Goal: Information Seeking & Learning: Learn about a topic

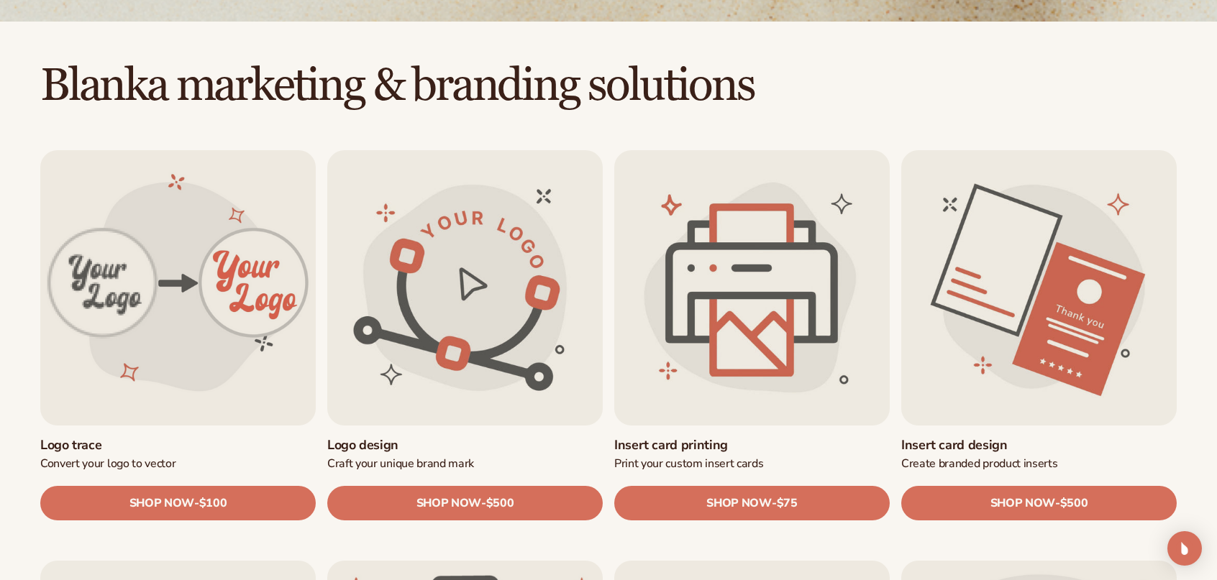
scroll to position [360, 0]
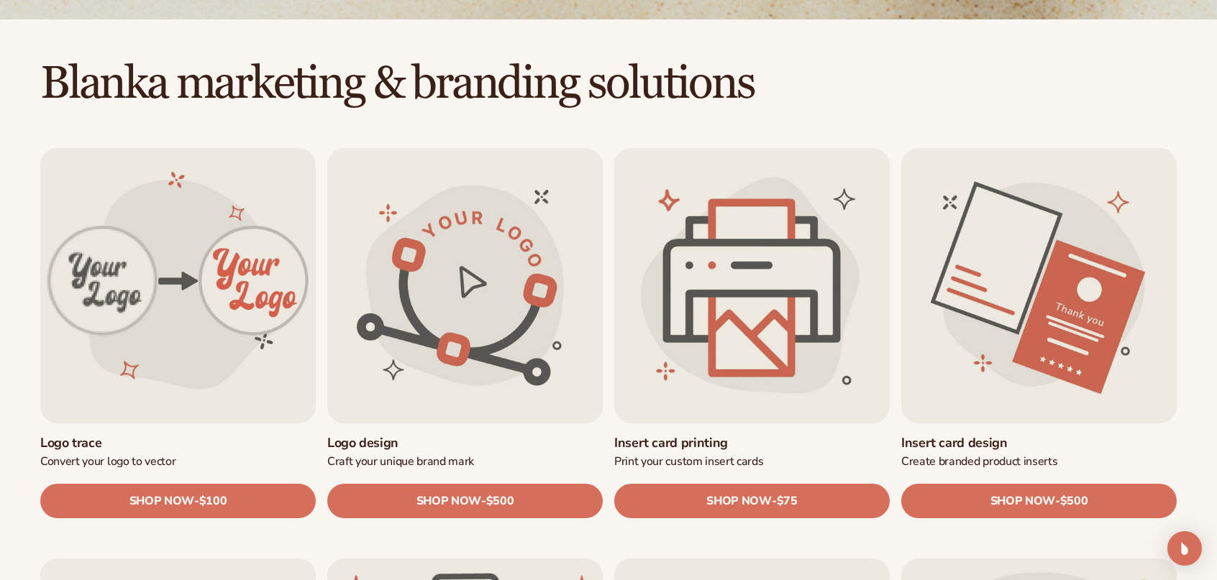
click at [762, 435] on link "Insert card printing" at bounding box center [751, 443] width 275 height 17
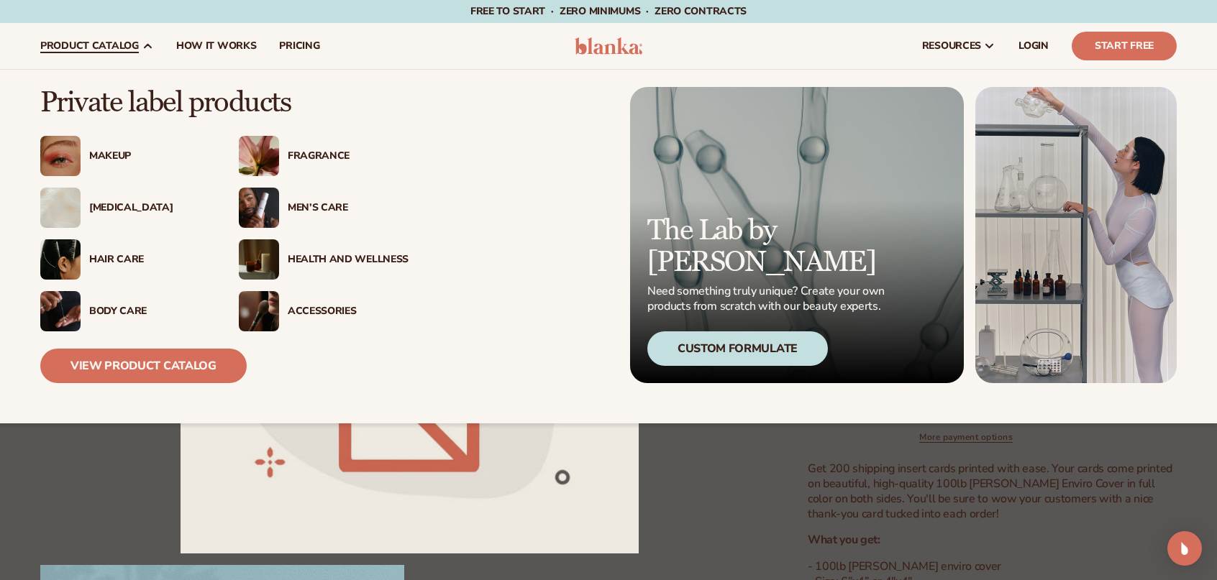
click at [358, 260] on div "Health And Wellness" at bounding box center [348, 260] width 121 height 12
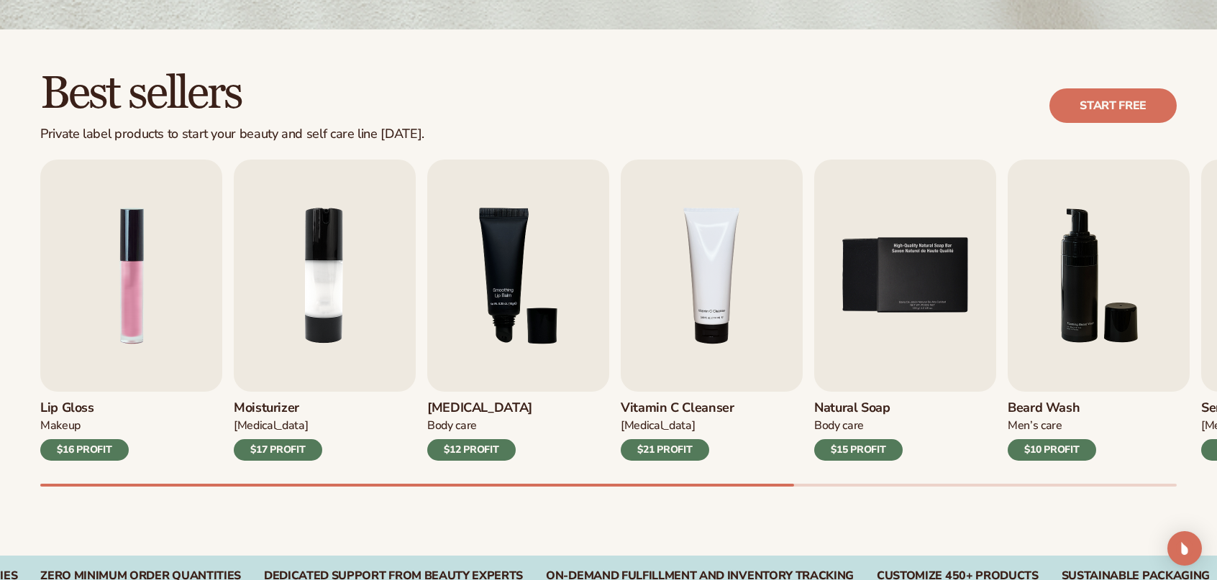
scroll to position [360, 0]
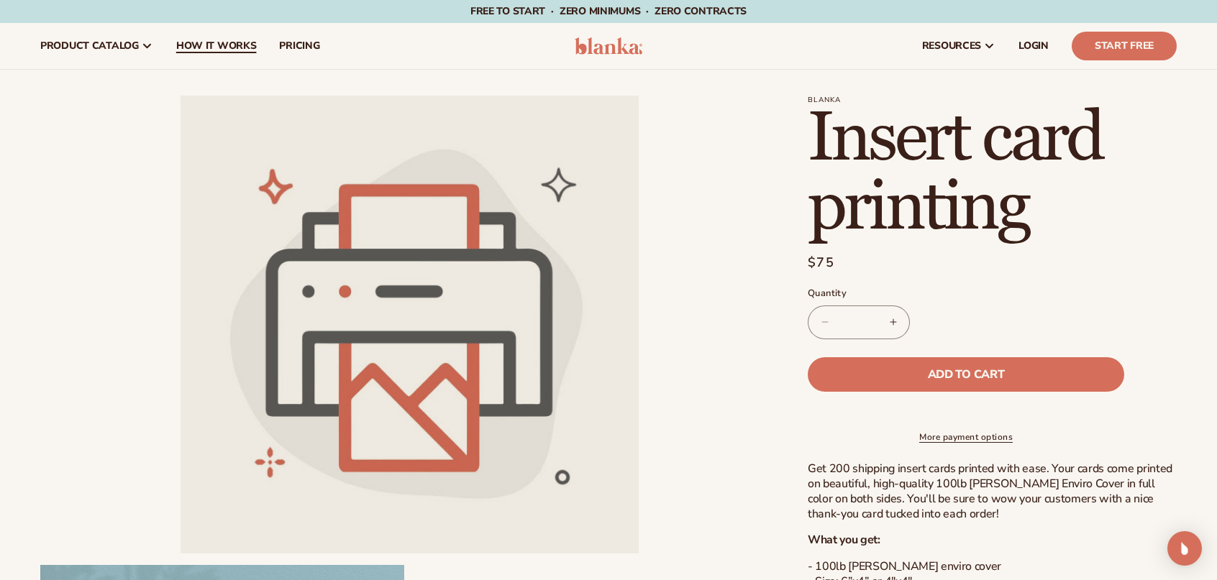
scroll to position [1, 0]
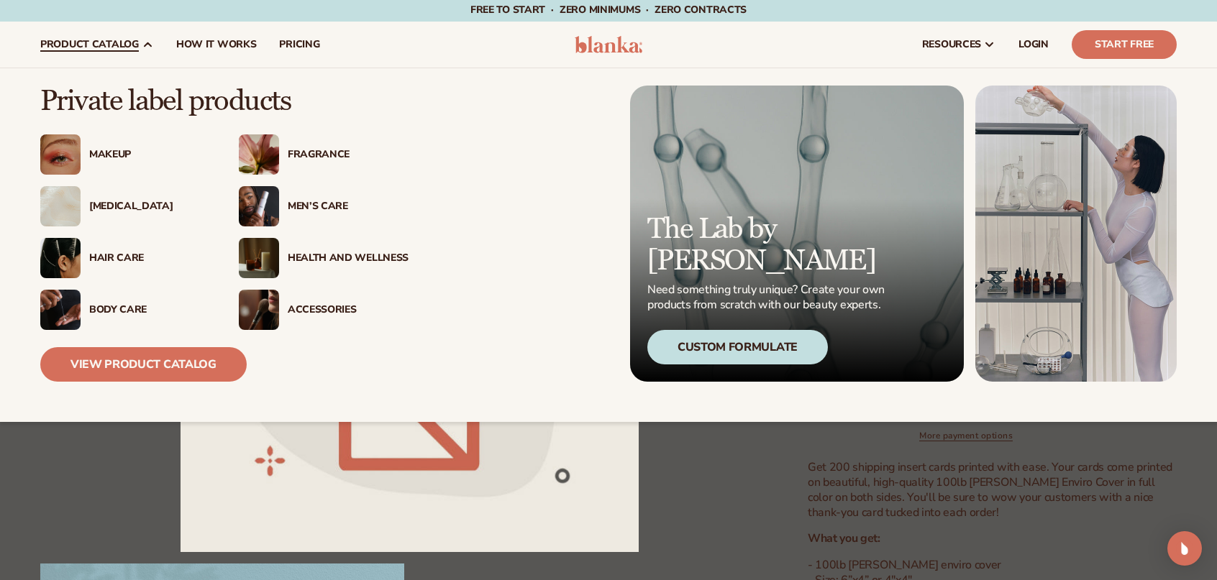
click at [321, 152] on div "Fragrance" at bounding box center [348, 155] width 121 height 12
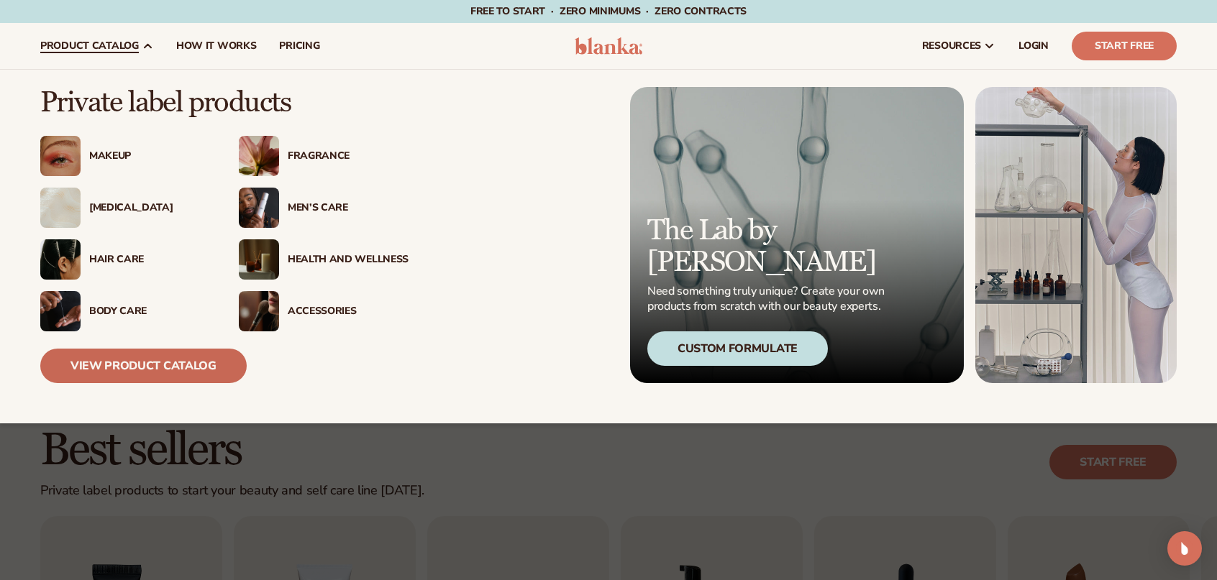
click at [116, 369] on link "View Product Catalog" at bounding box center [143, 366] width 206 height 35
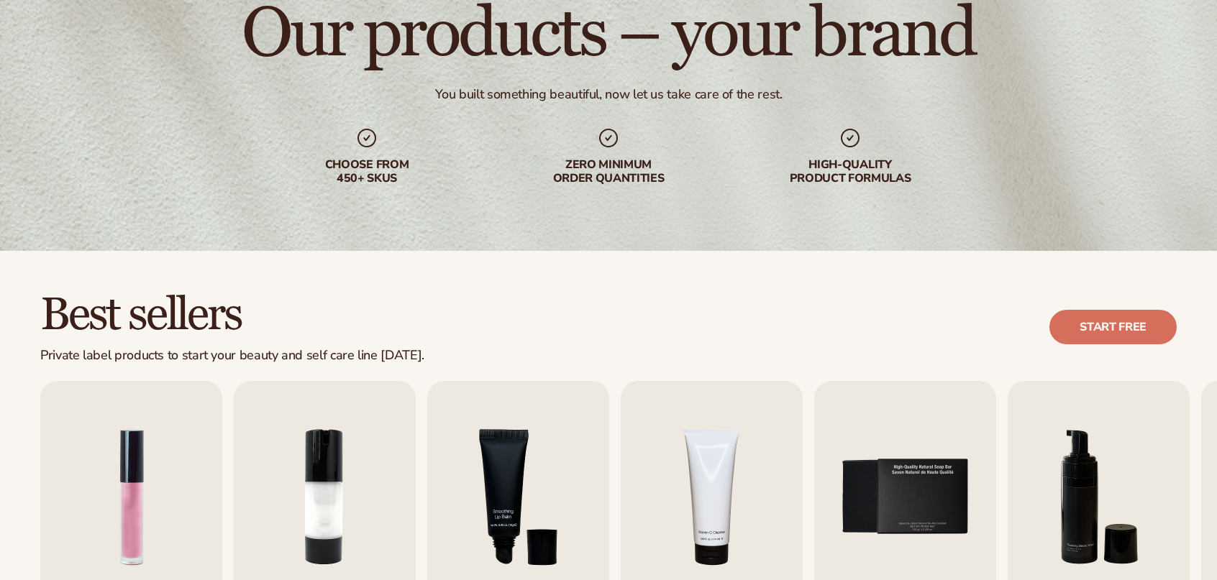
scroll to position [288, 0]
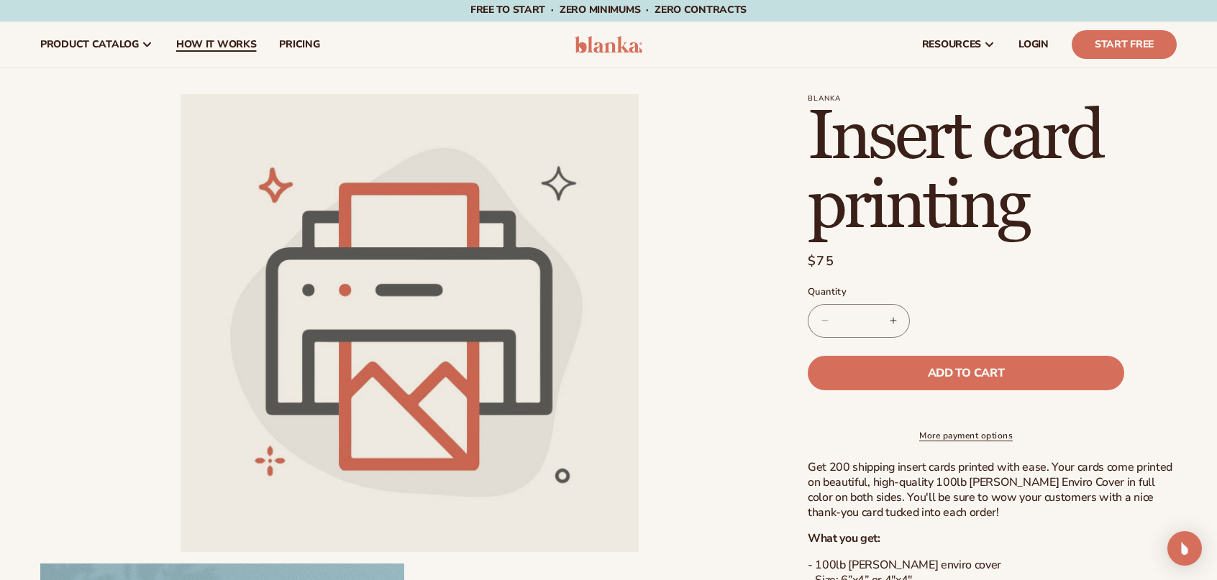
scroll to position [31160, 0]
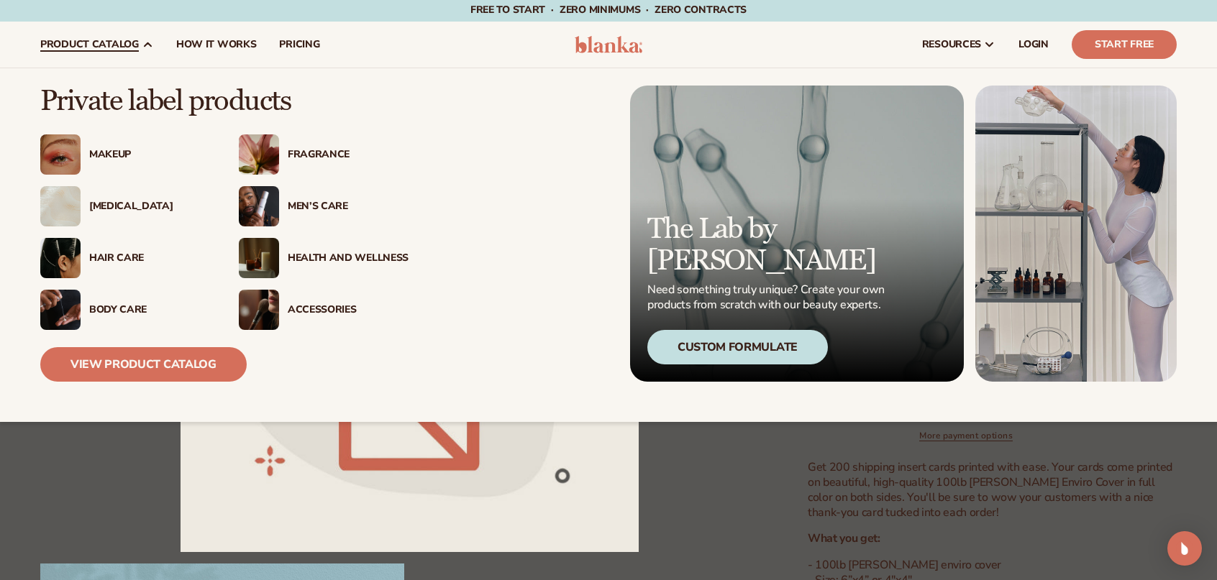
click at [100, 152] on div "Makeup" at bounding box center [149, 155] width 121 height 12
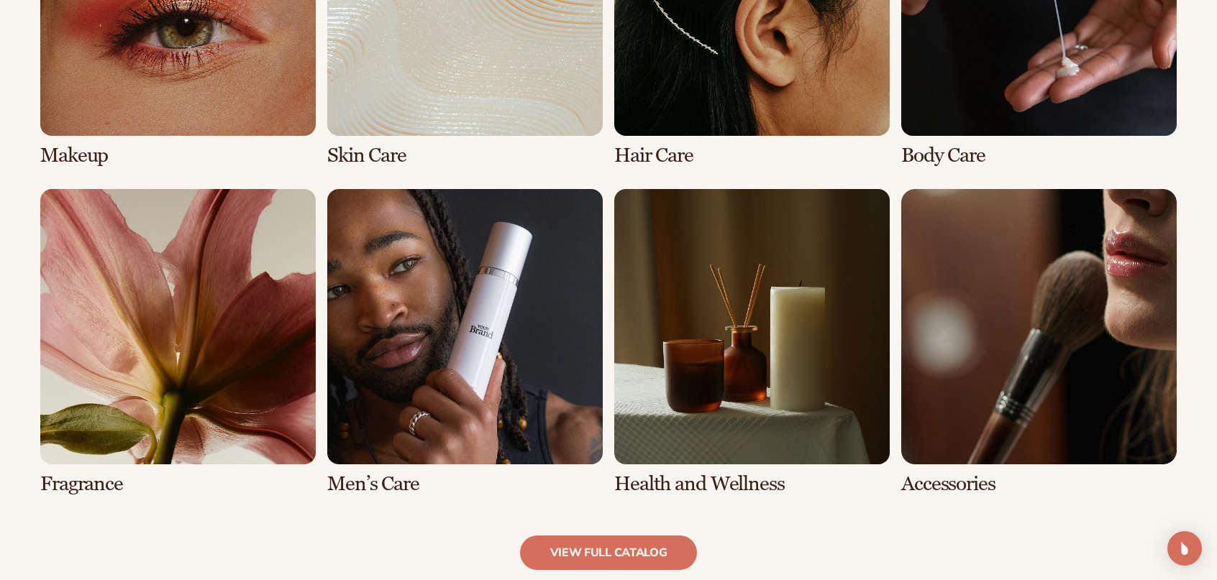
scroll to position [1223, 0]
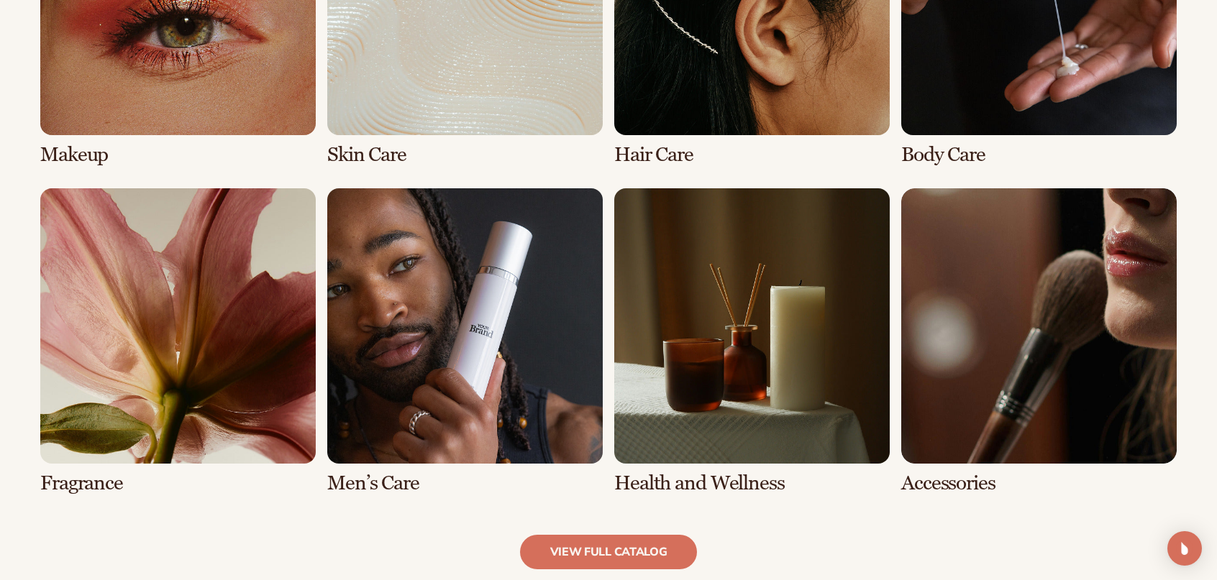
click at [229, 365] on link "5 / 8" at bounding box center [177, 341] width 275 height 306
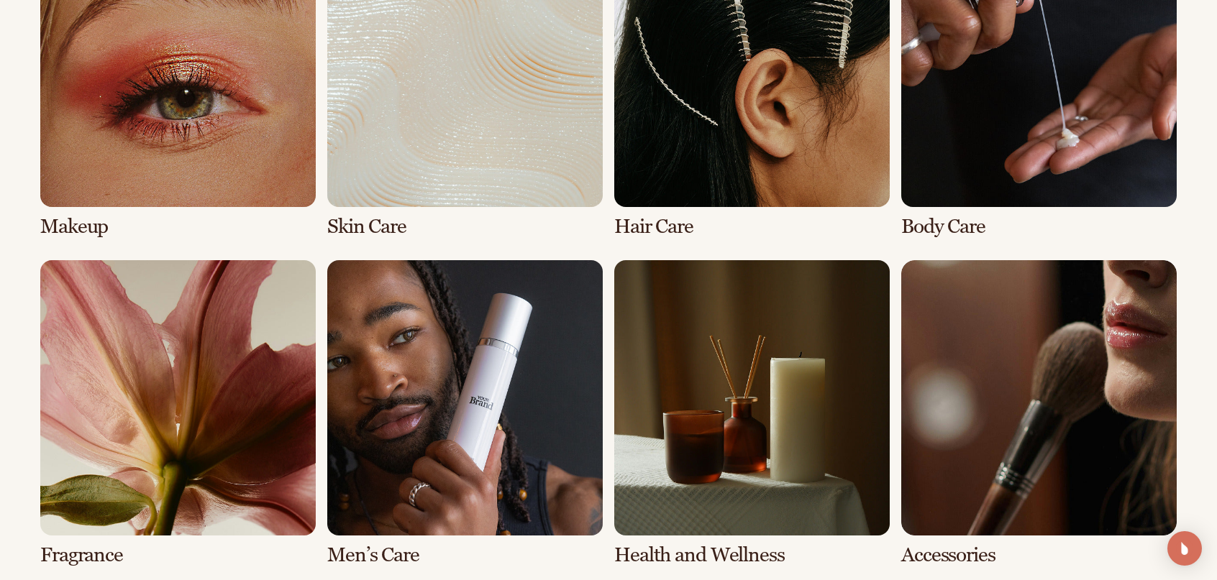
click at [124, 389] on link "5 / 8" at bounding box center [177, 413] width 275 height 306
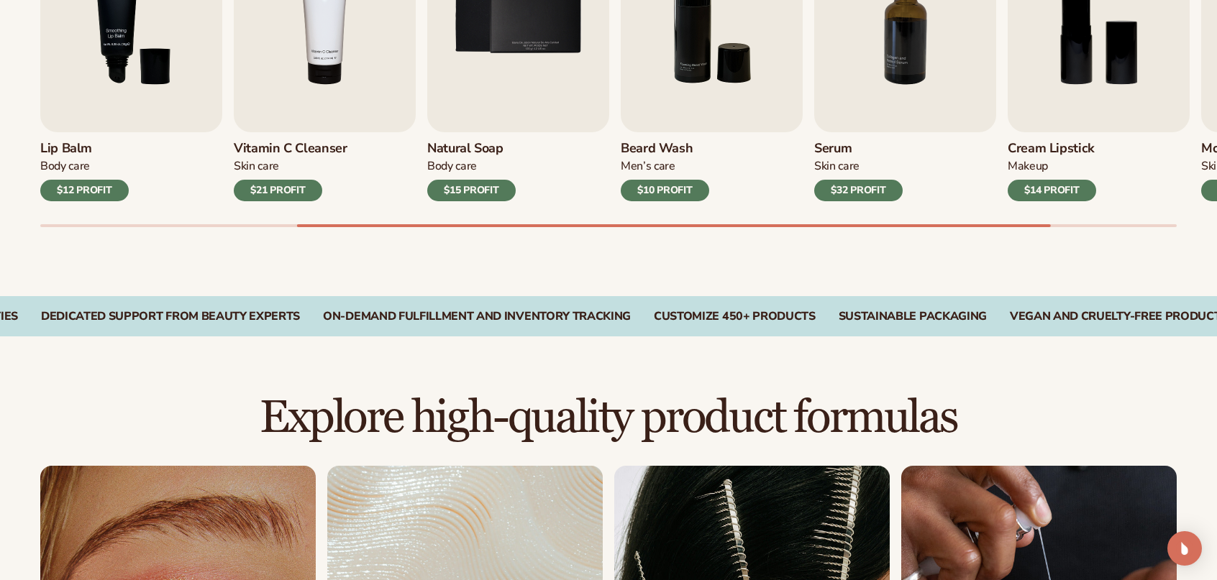
scroll to position [897, 0]
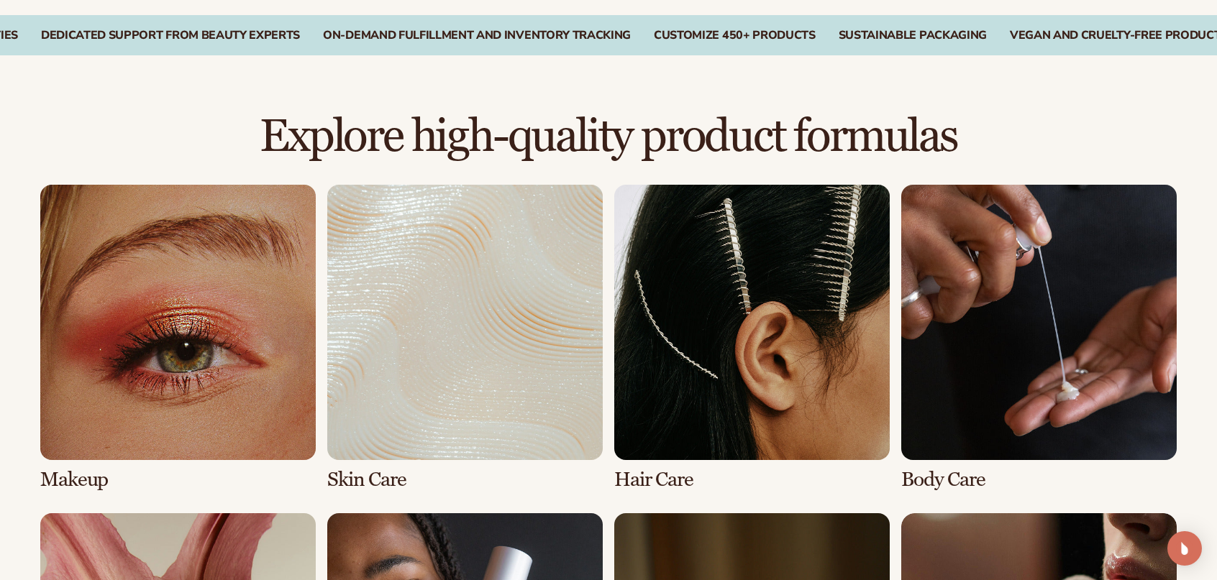
click at [80, 477] on link "1 / 8" at bounding box center [177, 338] width 275 height 306
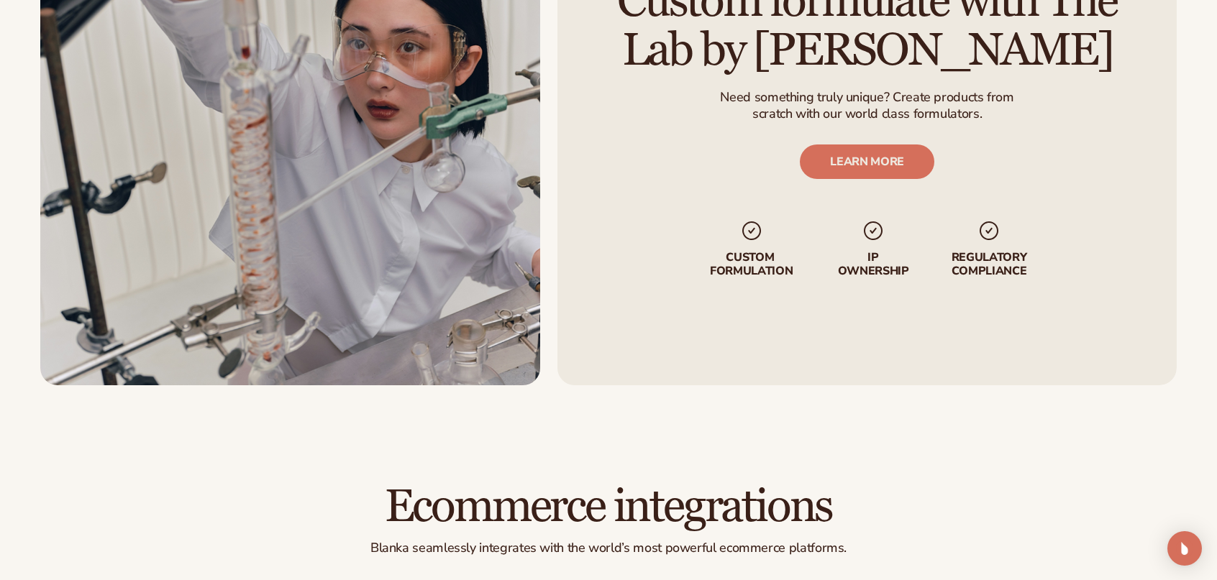
scroll to position [2014, 0]
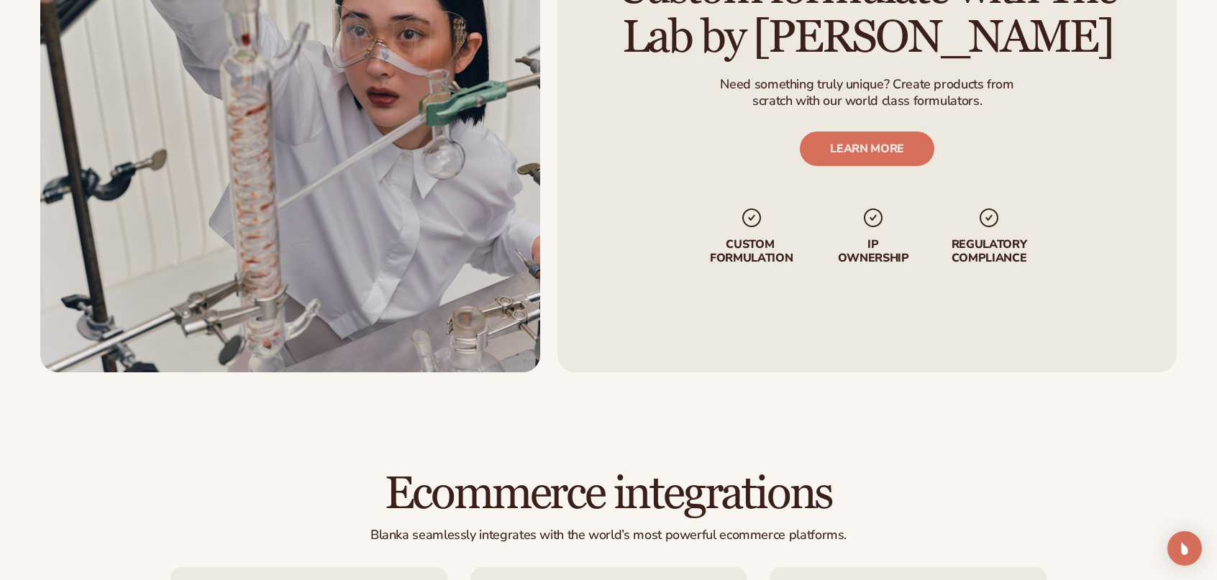
click at [872, 250] on p "IP Ownership" at bounding box center [872, 250] width 73 height 27
click at [871, 217] on img at bounding box center [873, 217] width 23 height 23
click at [882, 142] on link "LEARN MORE" at bounding box center [867, 148] width 134 height 35
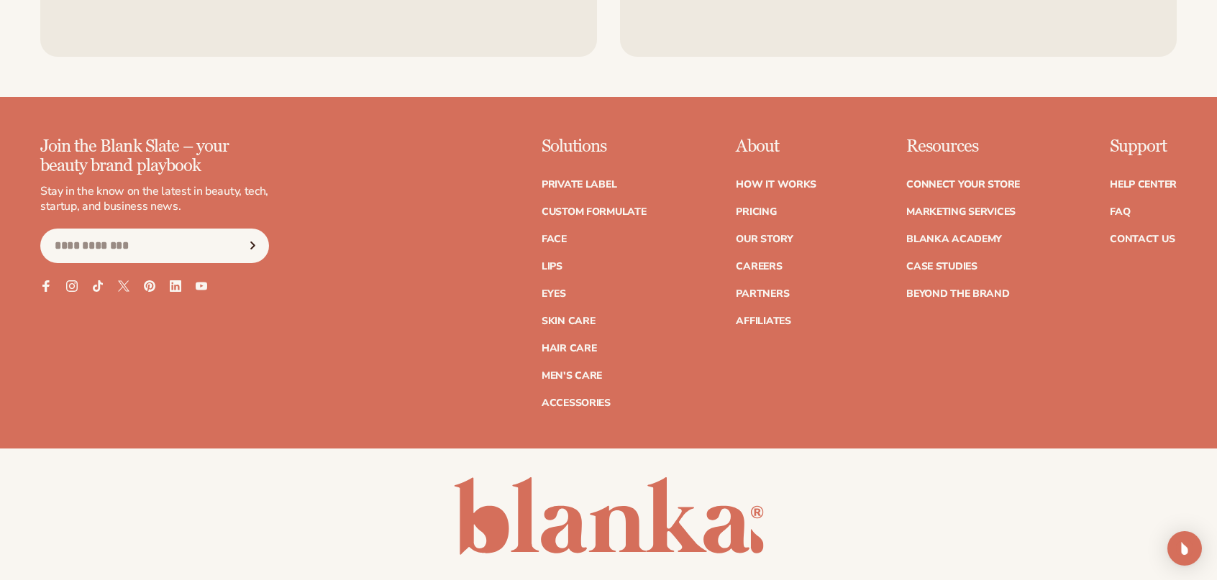
scroll to position [2589, 0]
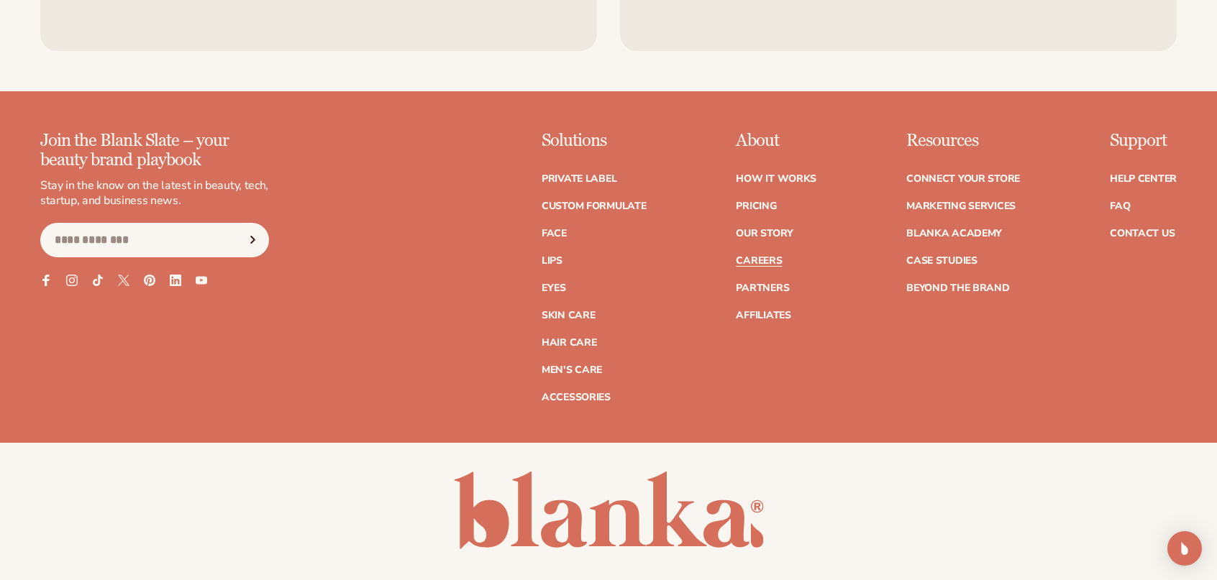
click at [769, 258] on link "Careers" at bounding box center [759, 261] width 46 height 10
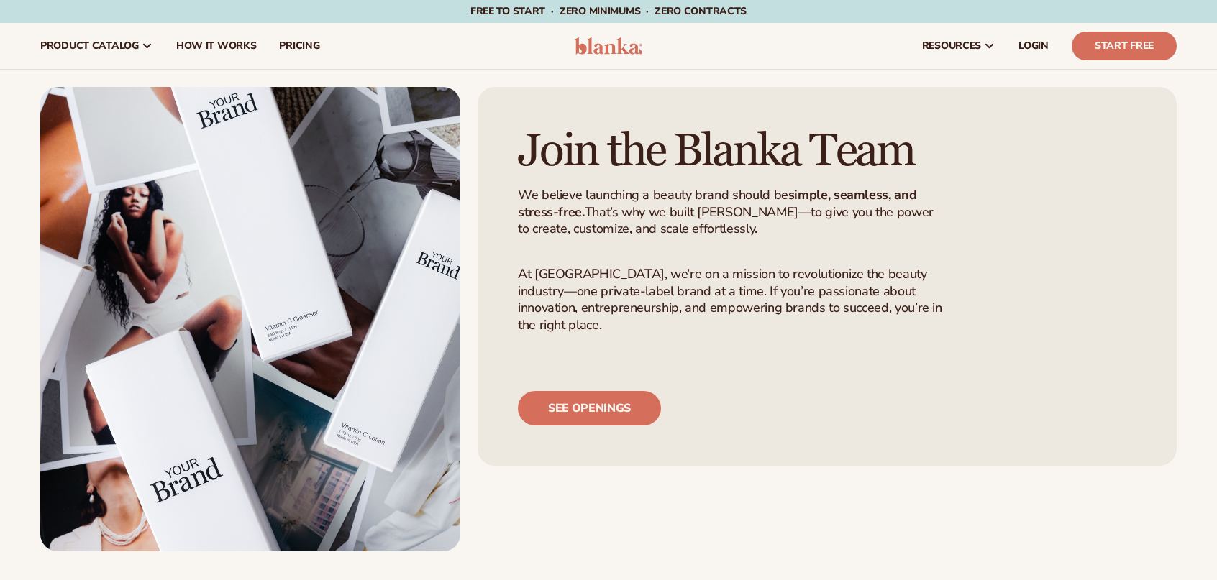
scroll to position [31160, 0]
click at [593, 426] on link "See openings" at bounding box center [589, 408] width 143 height 35
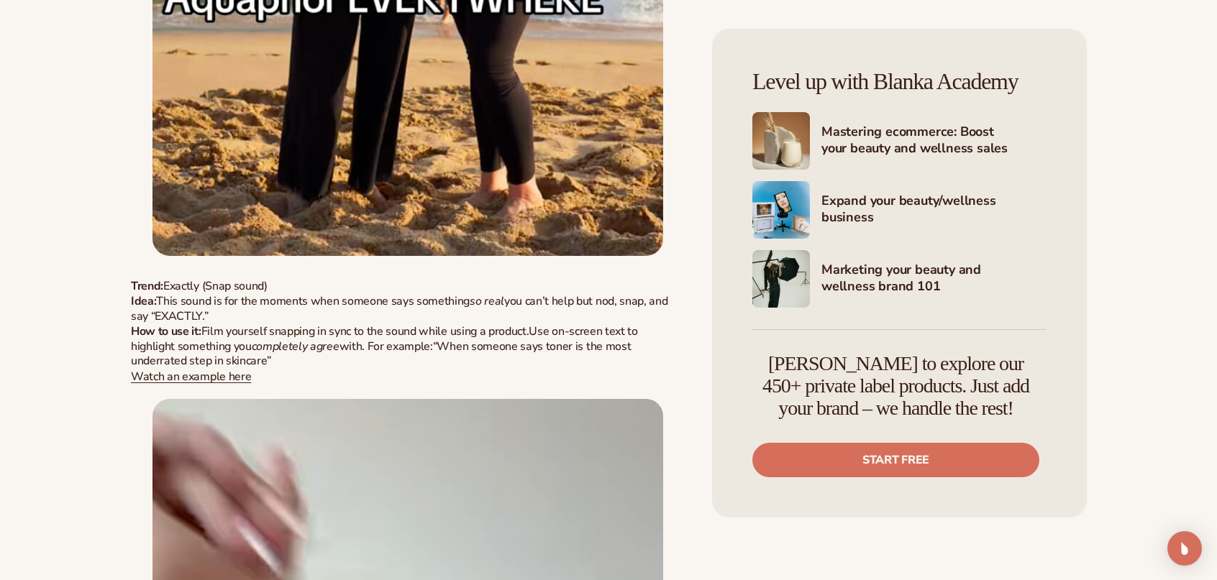
scroll to position [3596, 0]
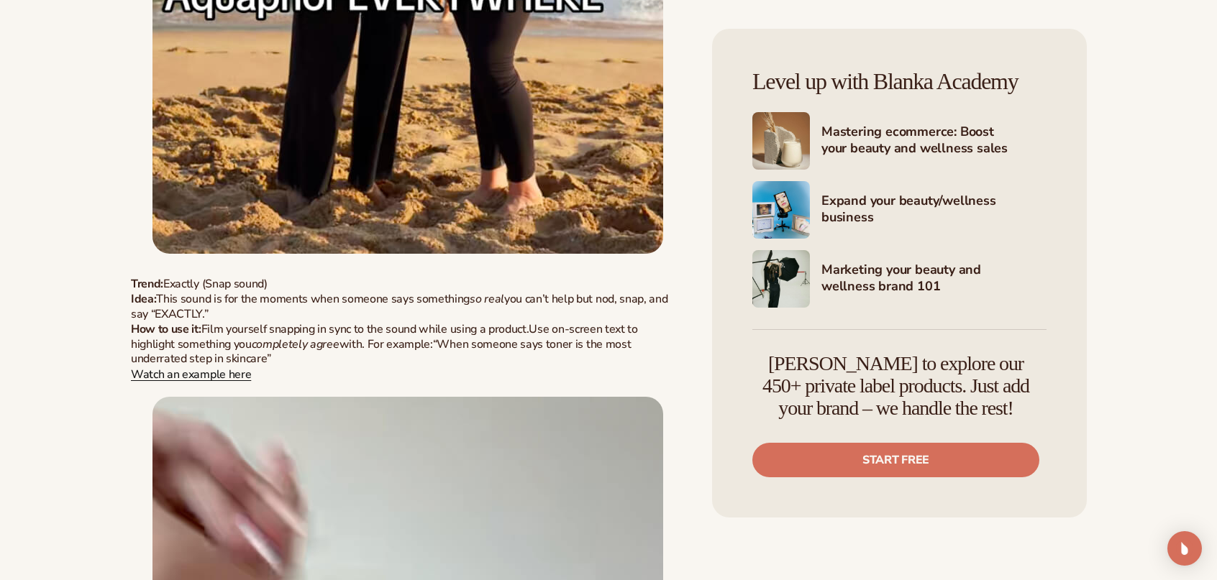
click at [223, 377] on link "Watch an example here" at bounding box center [191, 375] width 120 height 16
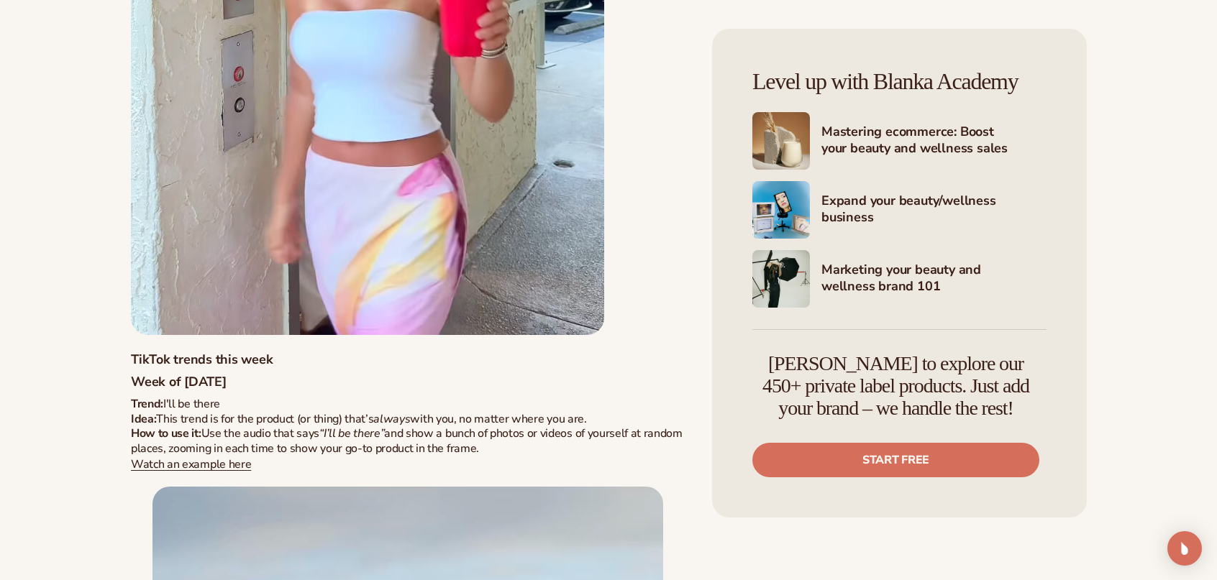
scroll to position [2589, 0]
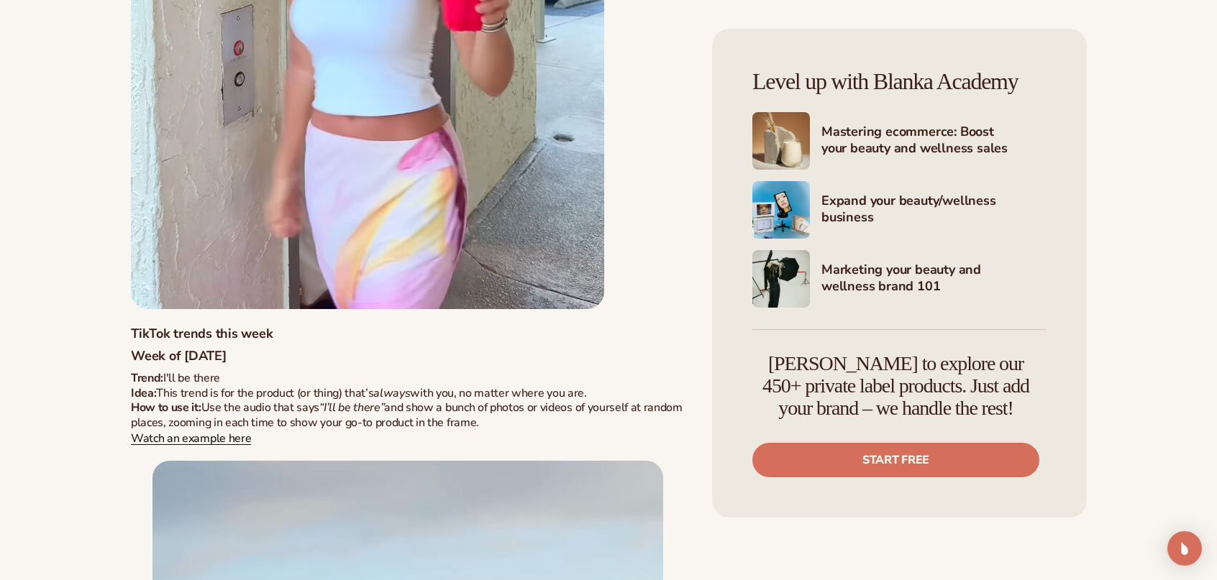
click at [219, 440] on link "Watch an example here" at bounding box center [191, 439] width 120 height 16
click at [788, 137] on img at bounding box center [781, 141] width 58 height 58
